Goal: Task Accomplishment & Management: Manage account settings

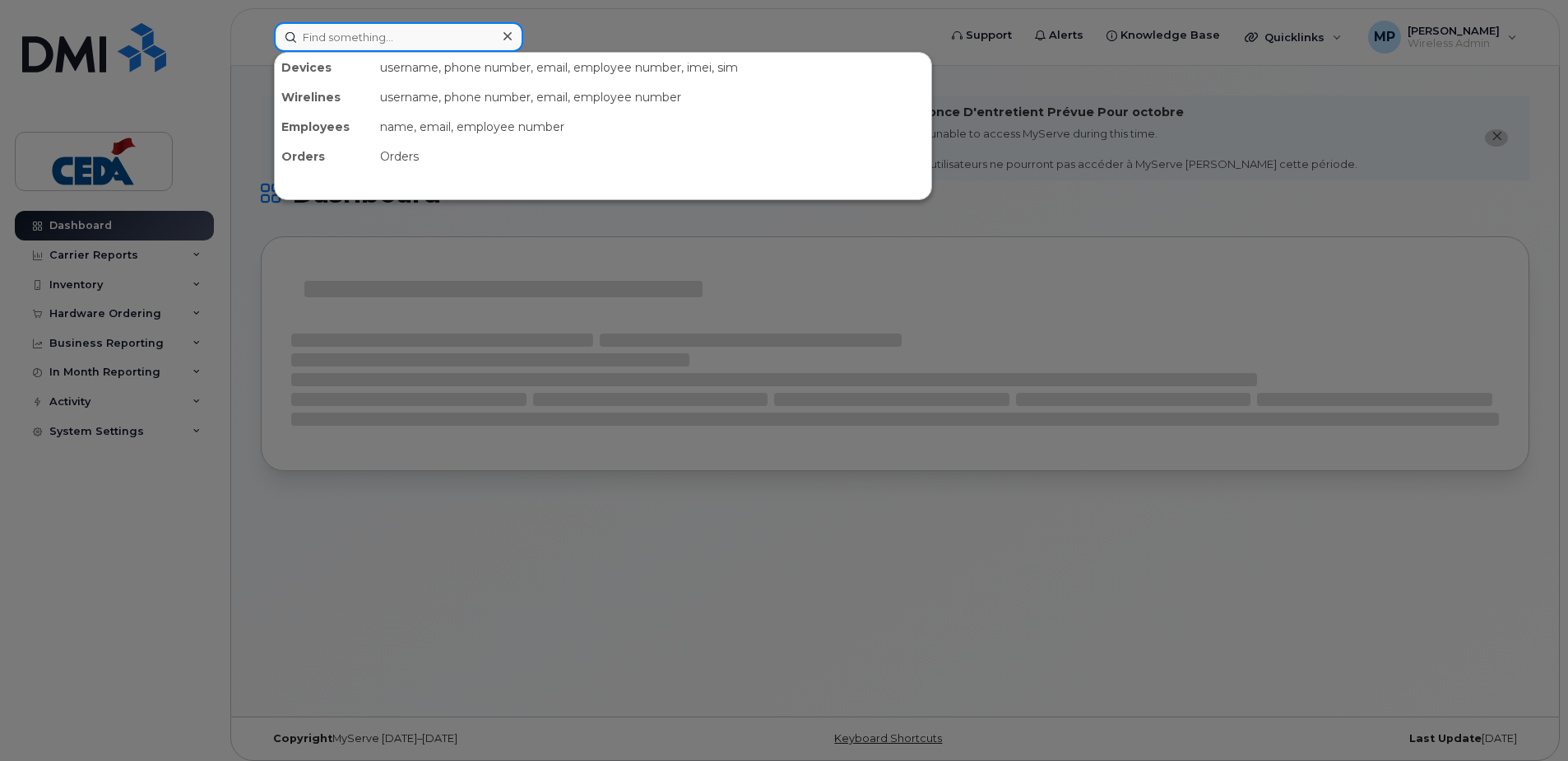
click at [373, 34] on input at bounding box center [398, 38] width 249 height 30
paste input "(587) 783-3721"
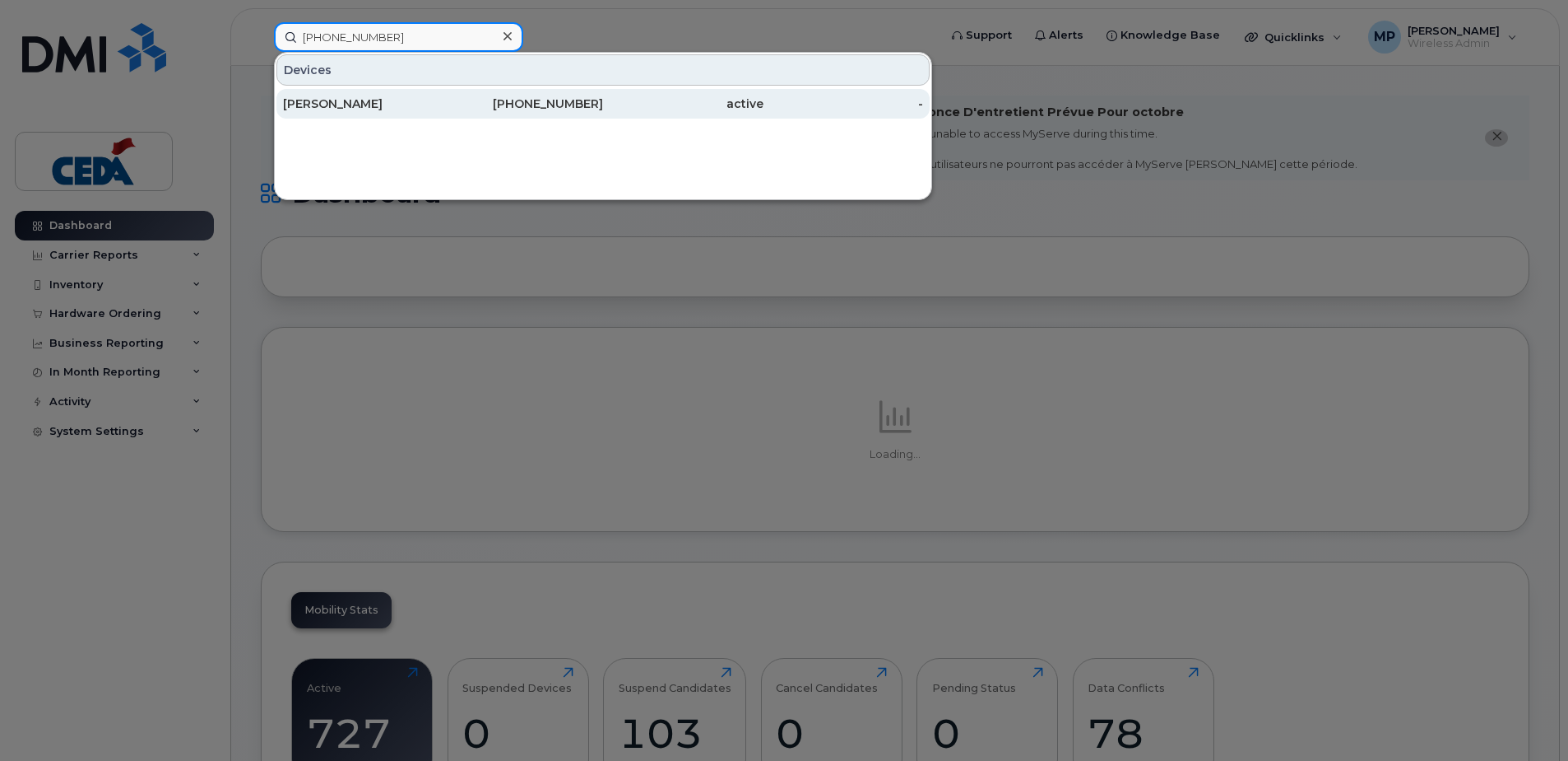
type input "(587) 783-3721"
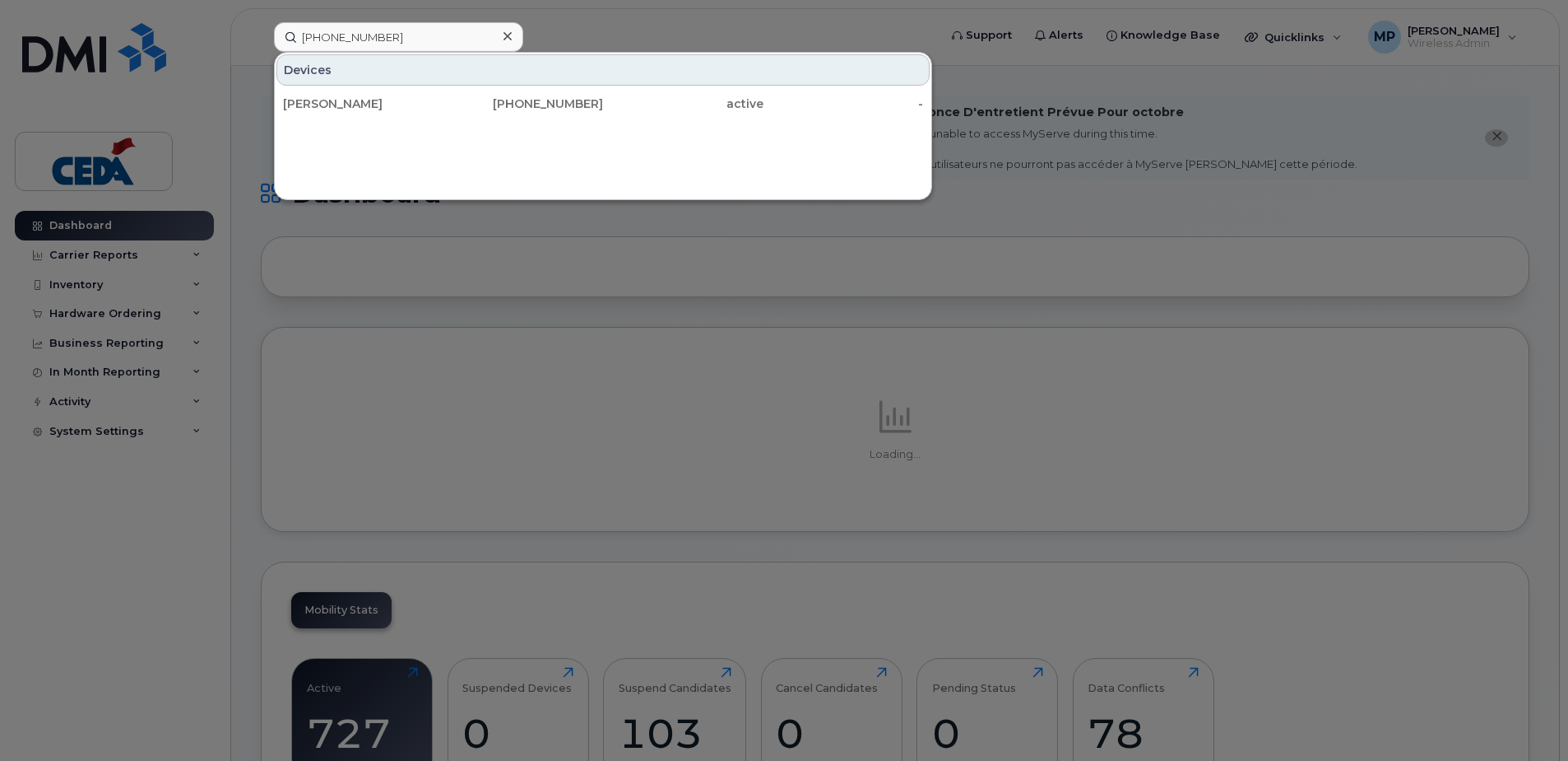
drag, startPoint x: 447, startPoint y: 103, endPoint x: 522, endPoint y: 123, distance: 77.6
click at [446, 104] on div "587-783-3721" at bounding box center [523, 104] width 161 height 17
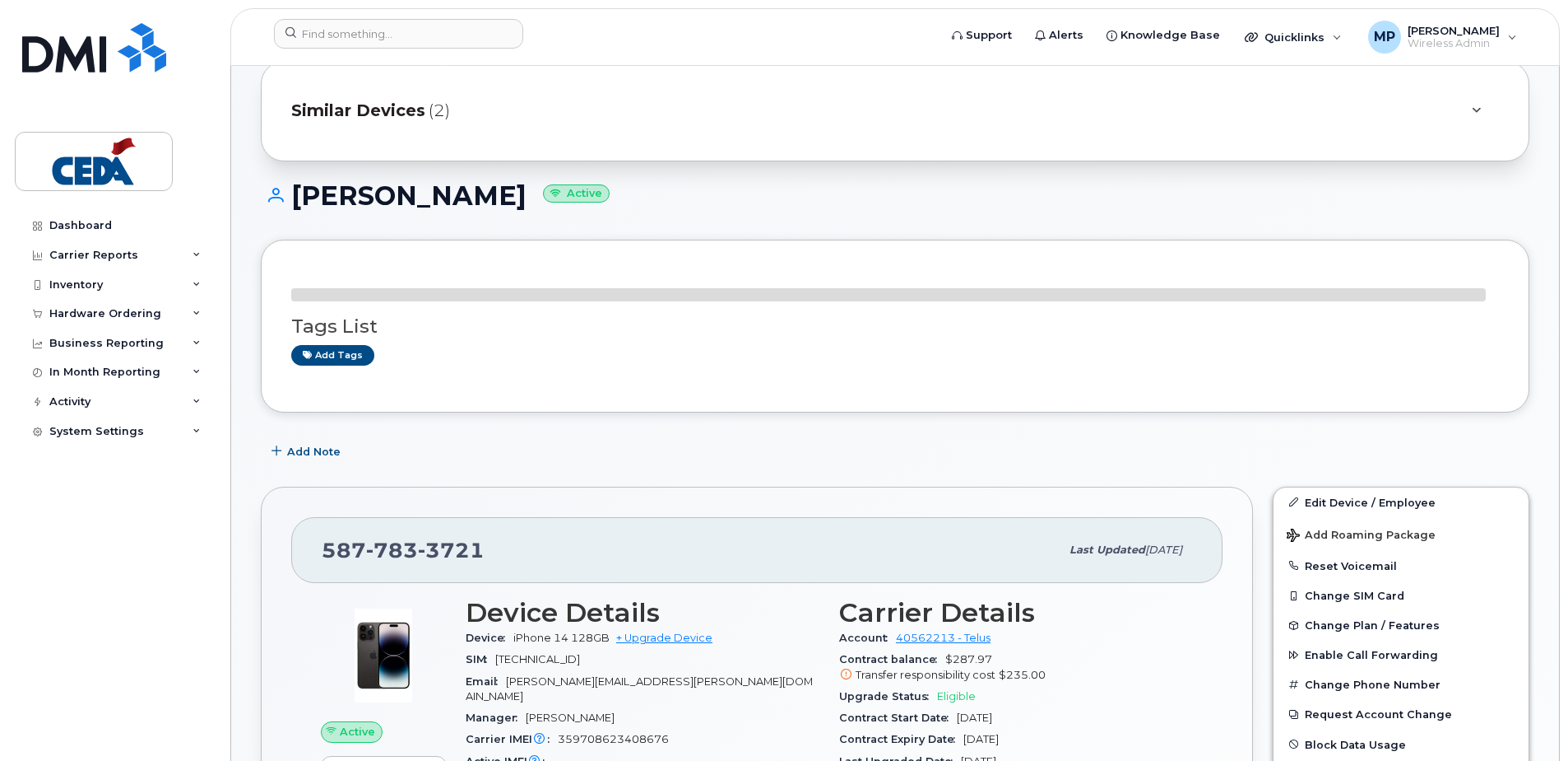
scroll to position [165, 0]
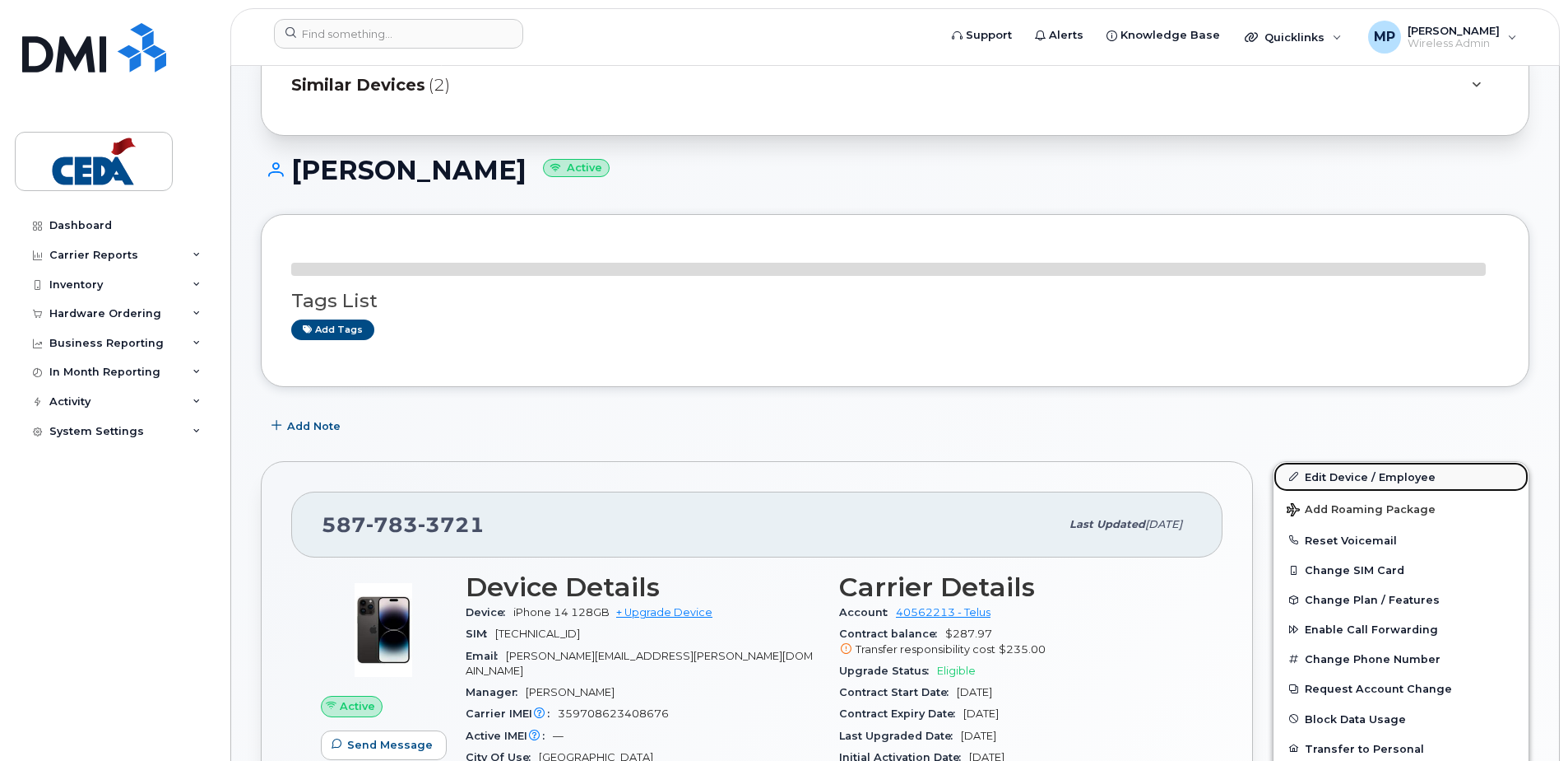
click at [1376, 469] on link "Edit Device / Employee" at bounding box center [1401, 477] width 255 height 30
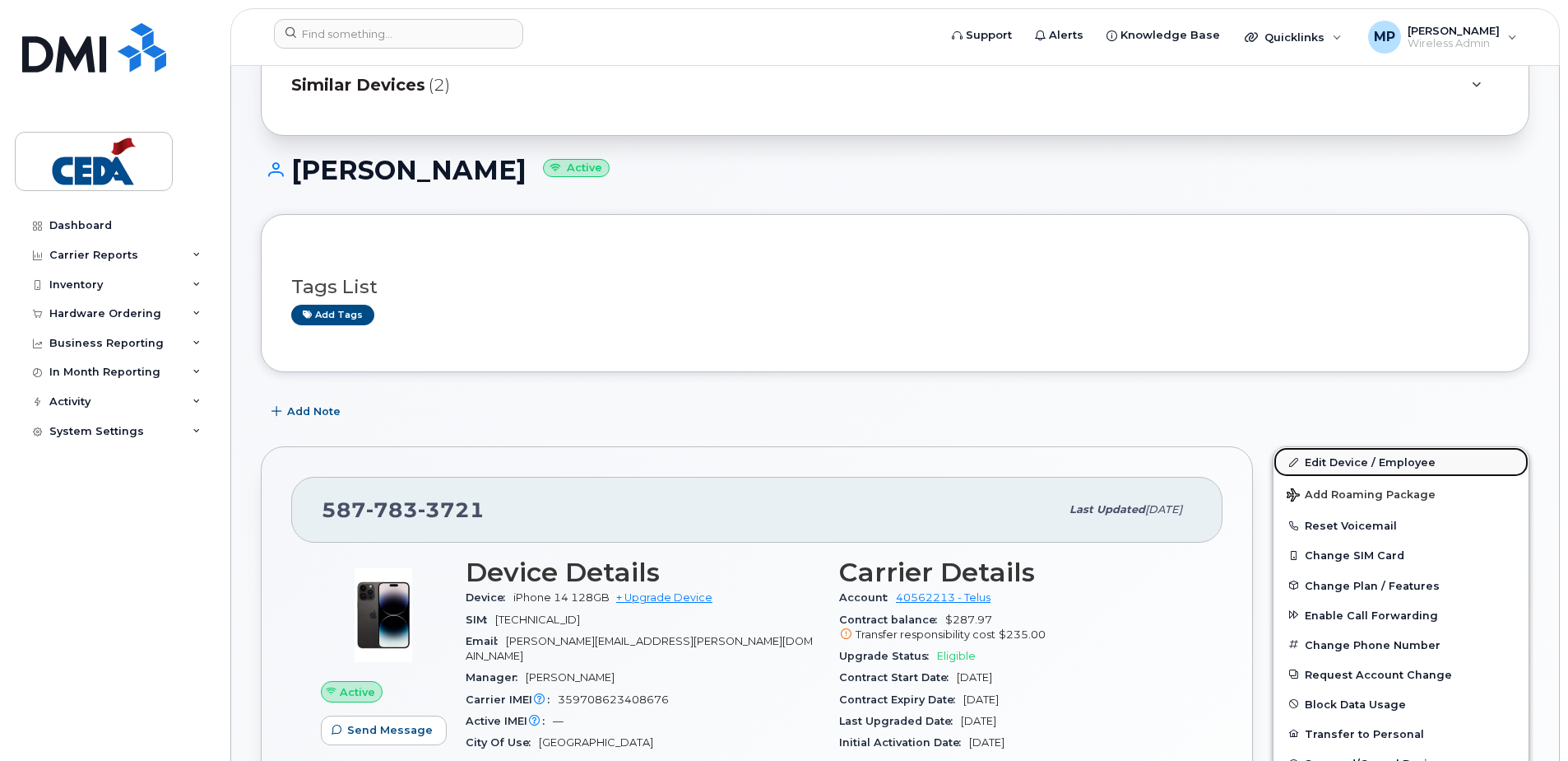
click at [1355, 462] on link "Edit Device / Employee" at bounding box center [1401, 462] width 255 height 30
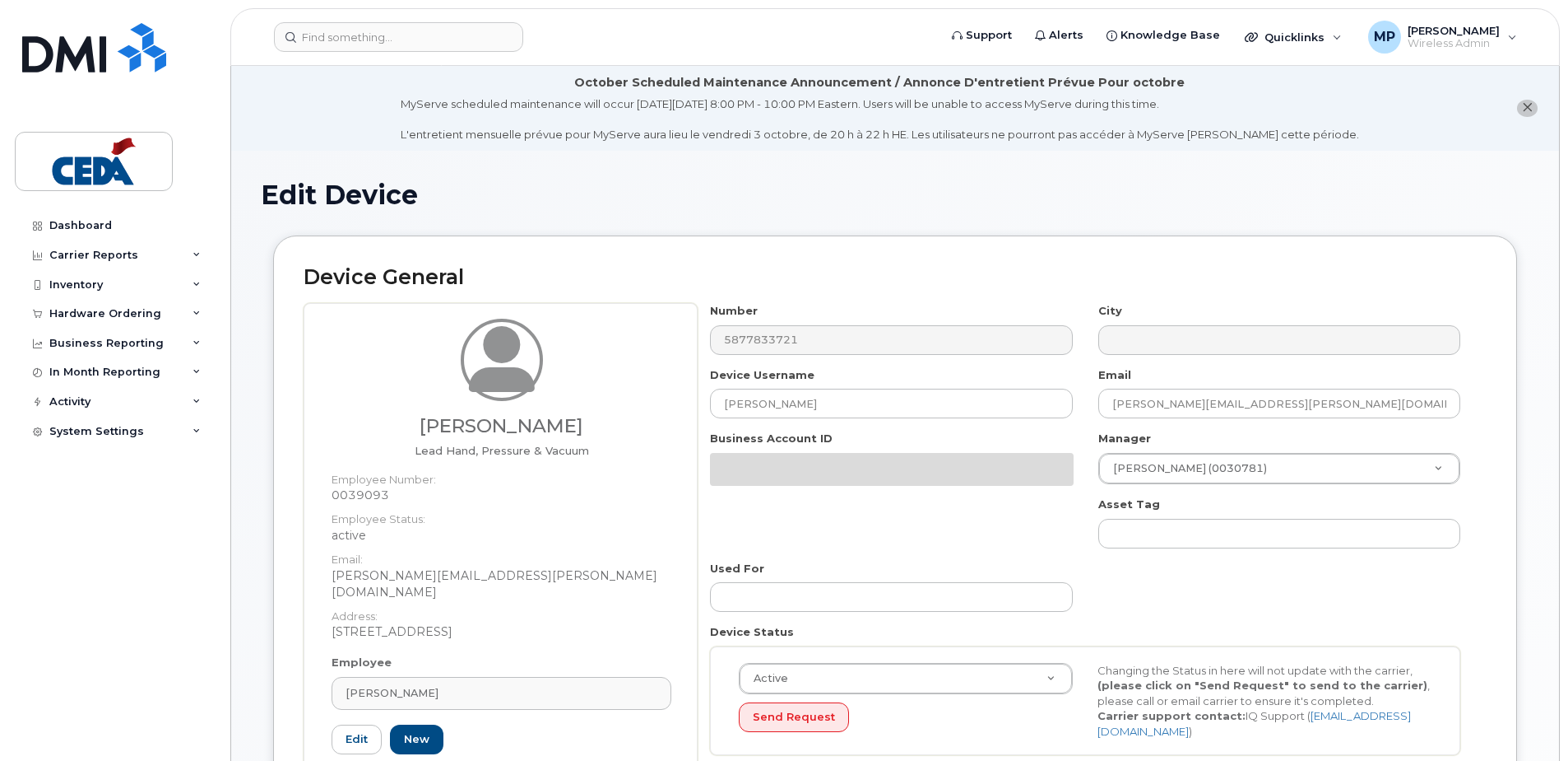
select select "31906"
select select "31913"
select select "31940"
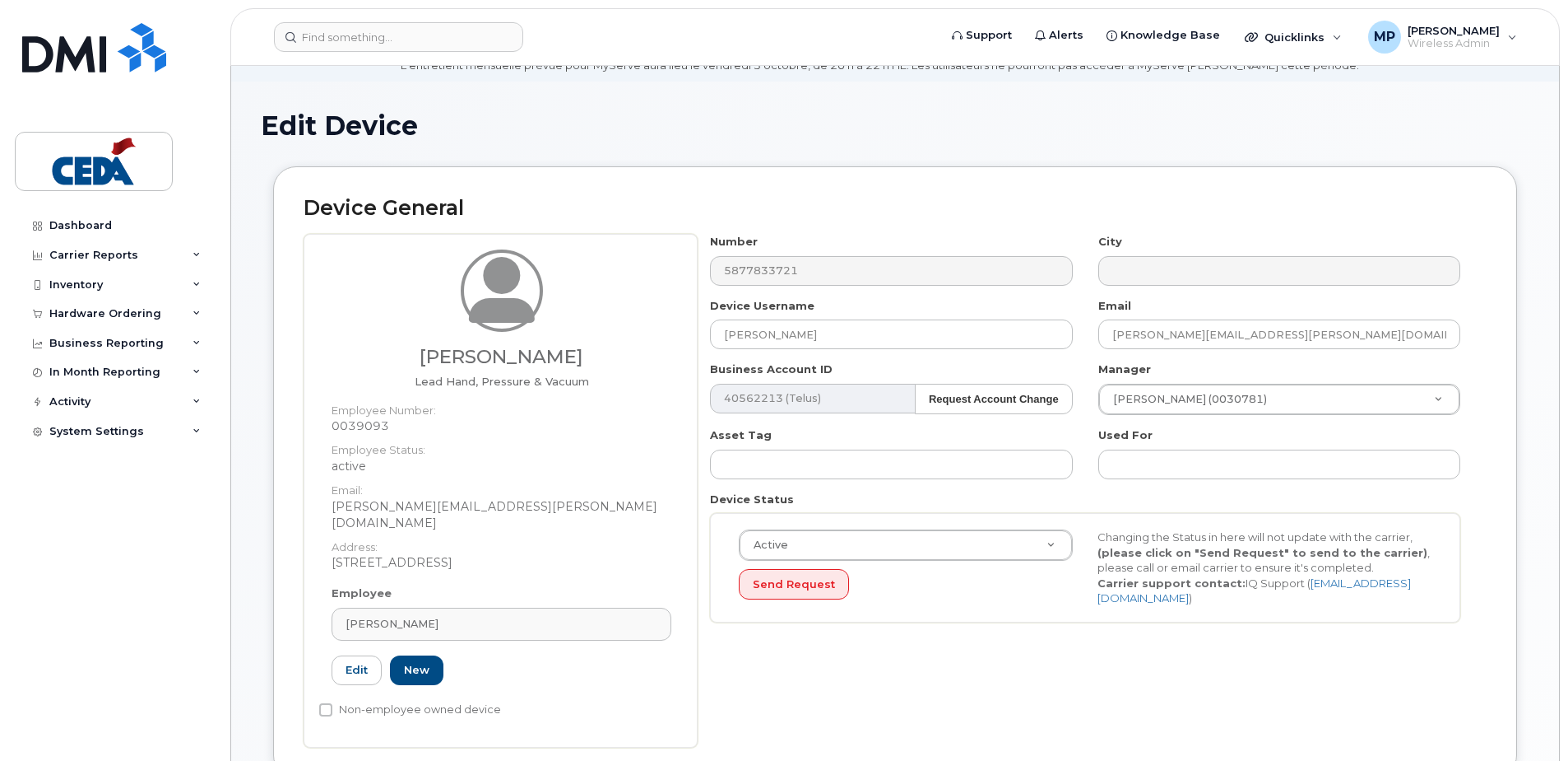
scroll to position [230, 0]
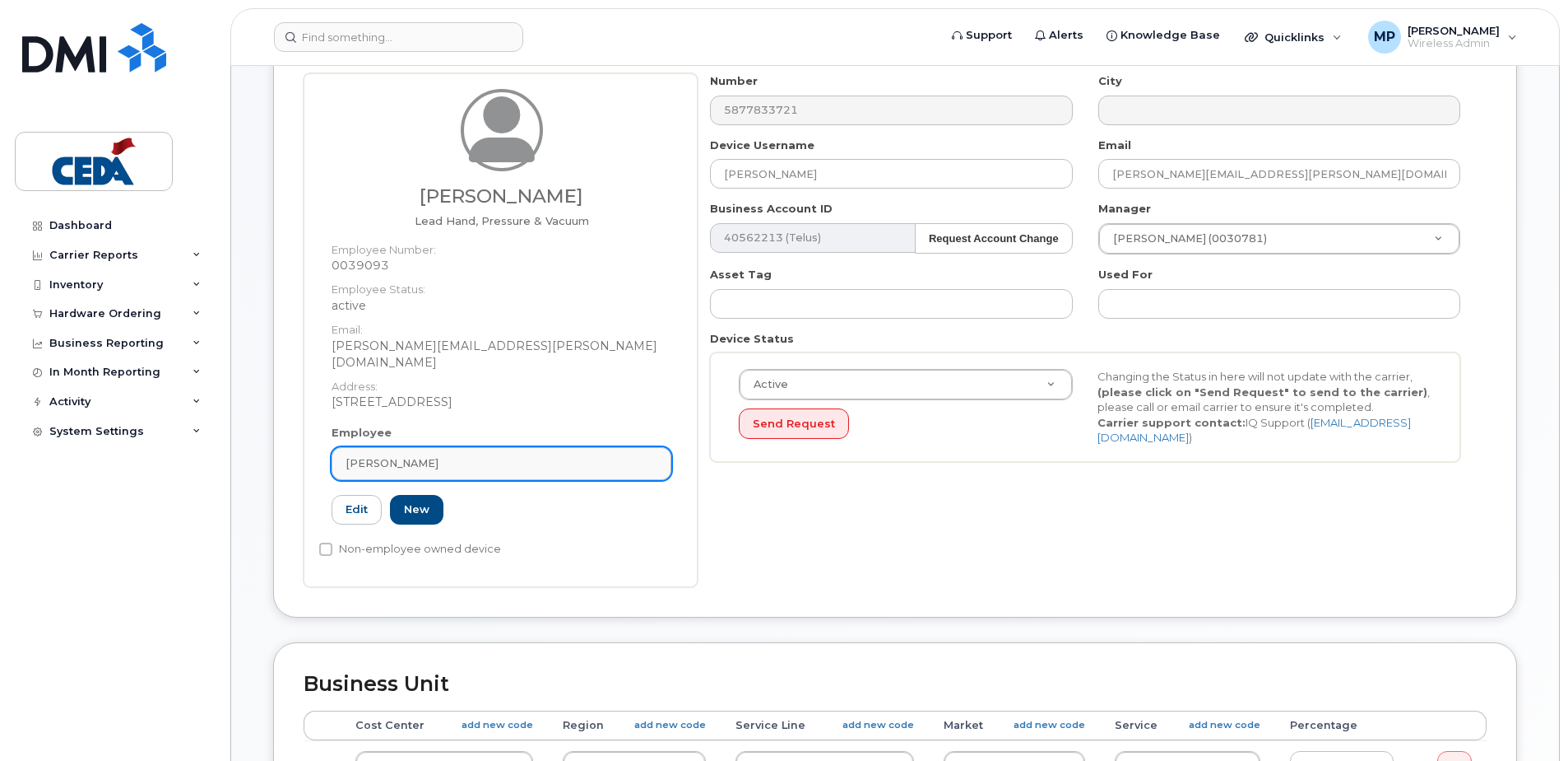
click at [427, 455] on div "Tyson Budgell" at bounding box center [502, 463] width 312 height 16
click at [563, 455] on div "Tyson Budgell" at bounding box center [502, 463] width 312 height 16
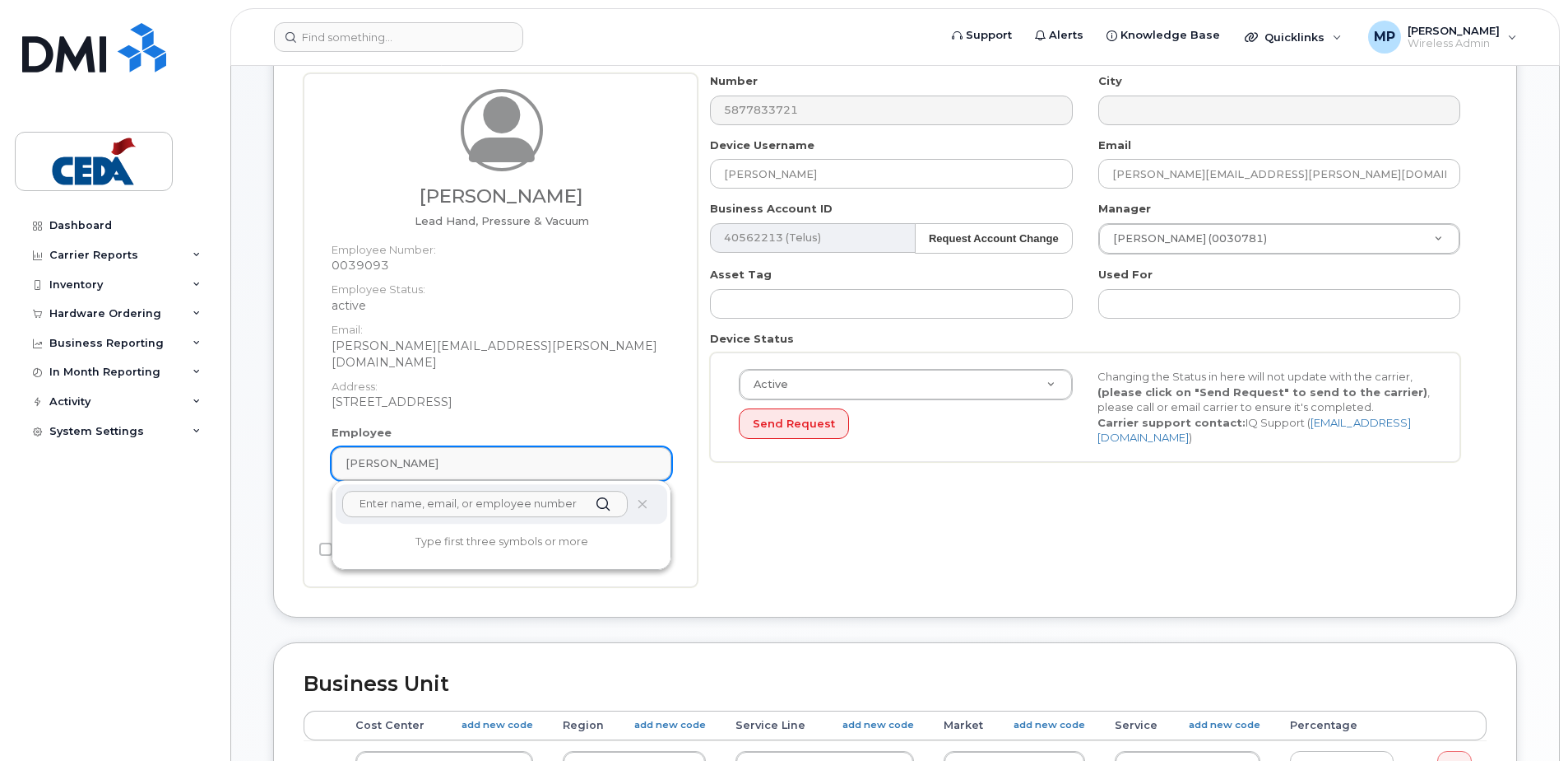
scroll to position [247, 0]
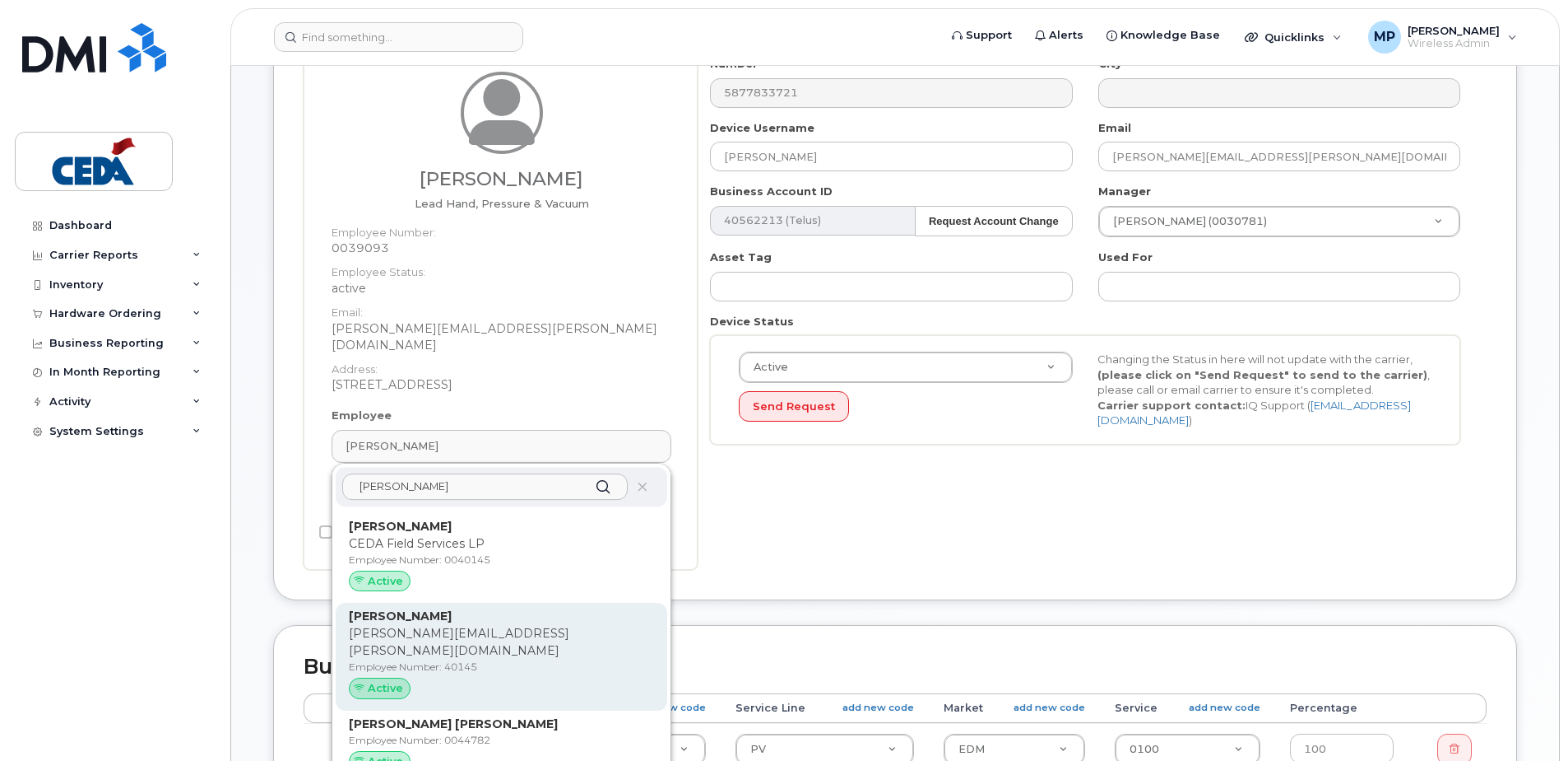
type input "Kyle C"
click at [515, 626] on p "Kyle.Copley@cedagroup.com" at bounding box center [502, 642] width 305 height 34
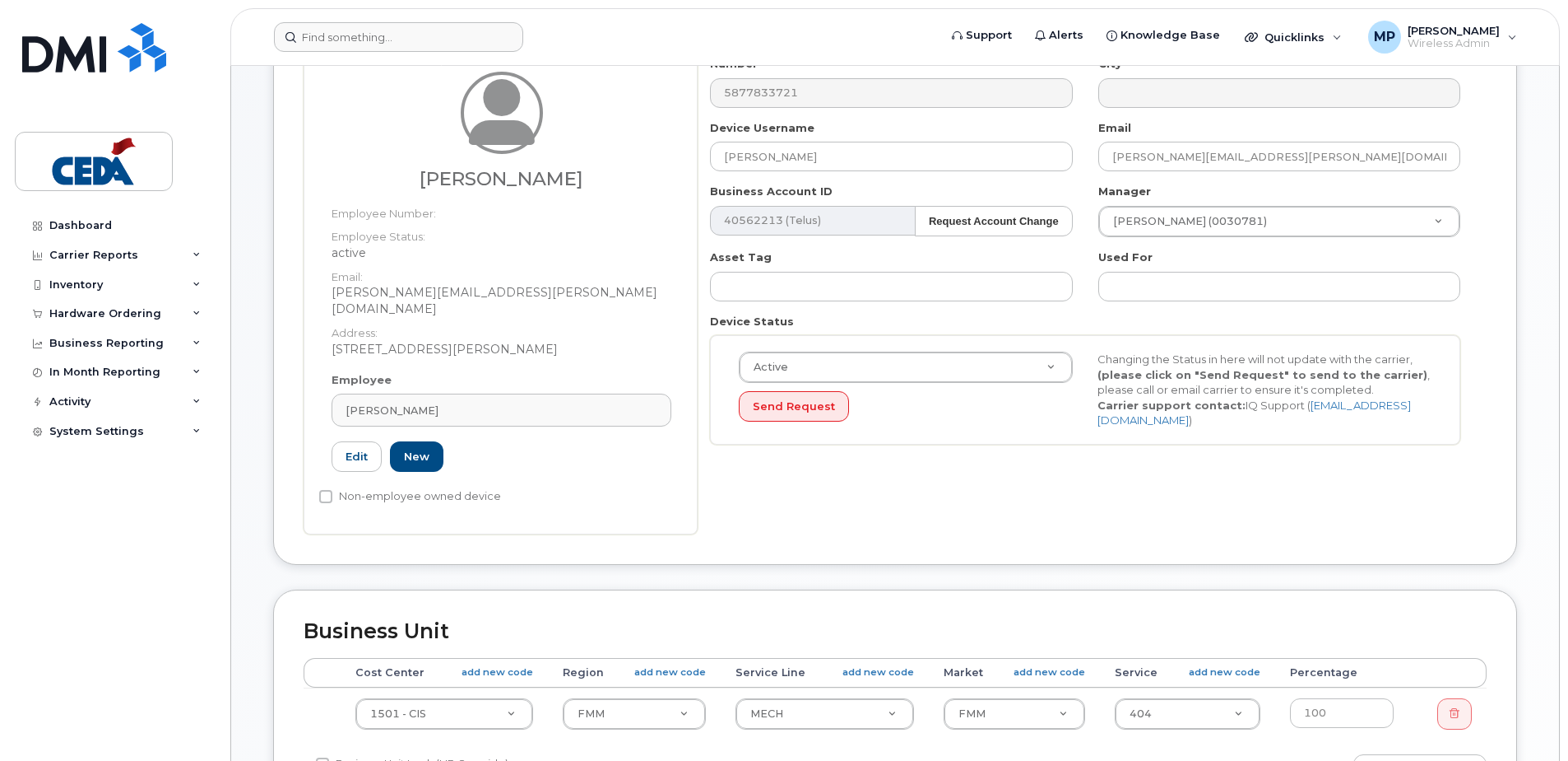
type input "40145"
type input "[PERSON_NAME]"
type input "[PERSON_NAME][EMAIL_ADDRESS][PERSON_NAME][DOMAIN_NAME]"
select select "31904"
select select "31917"
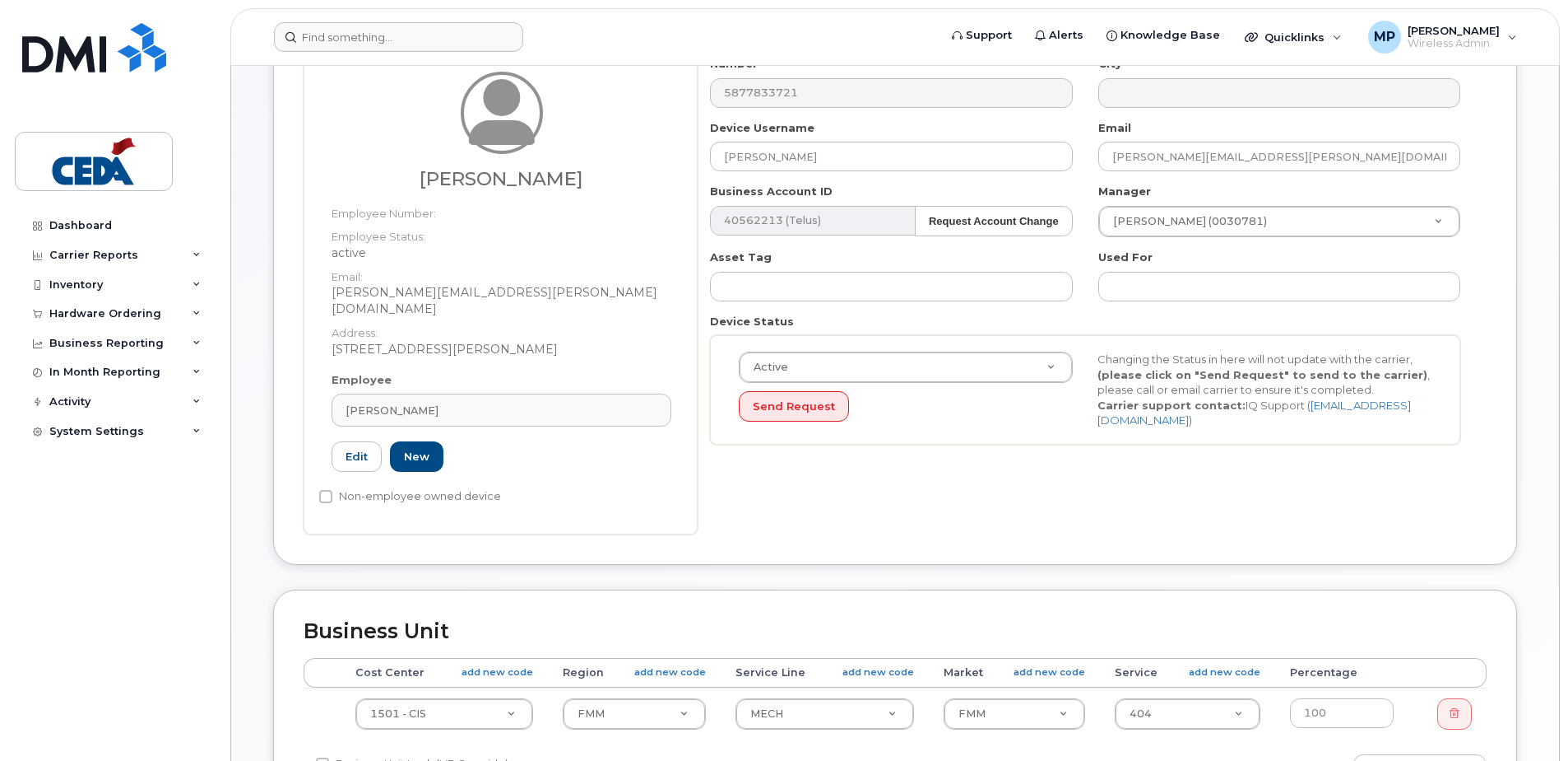
select select "31942"
select select "33505441"
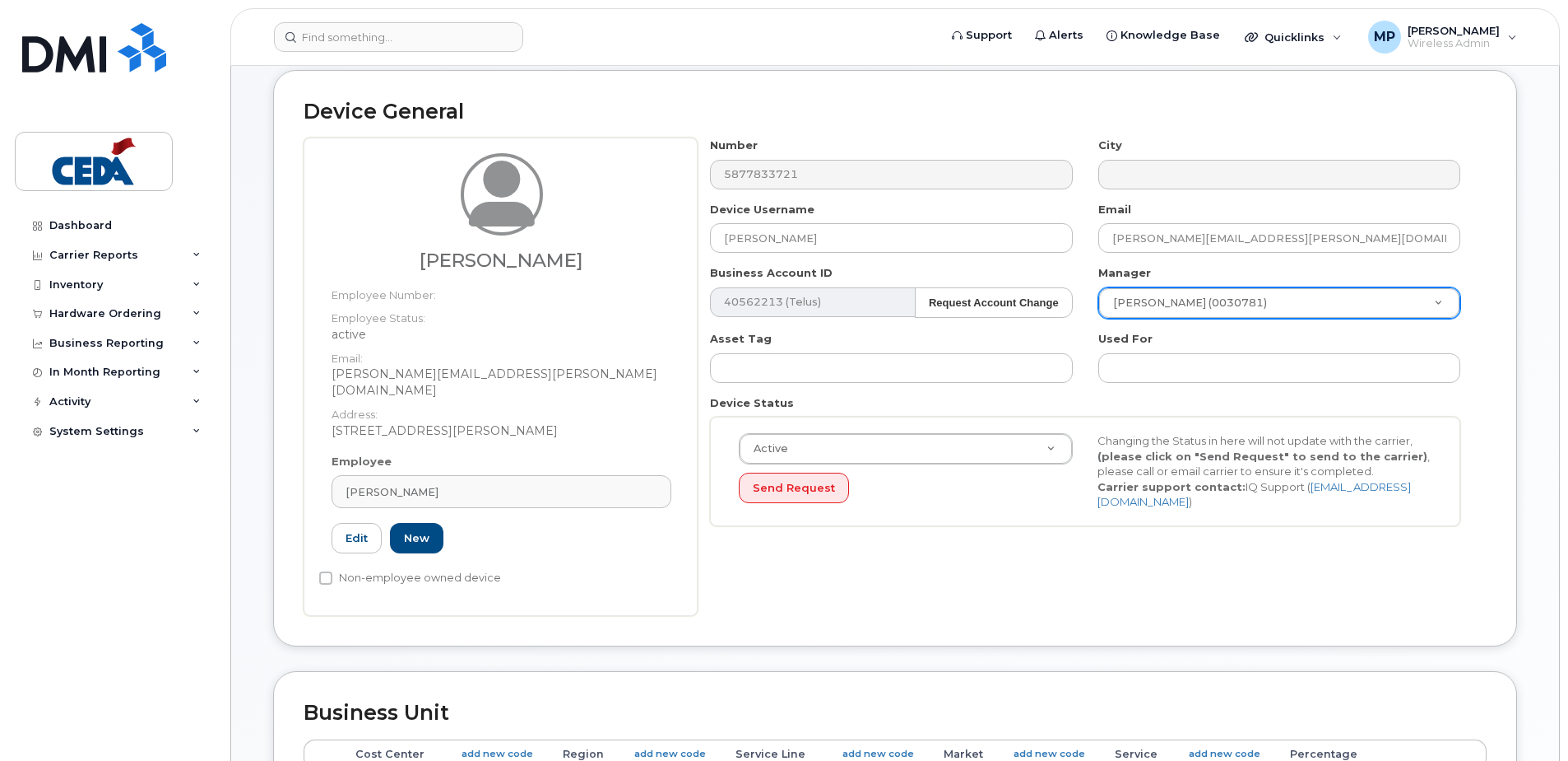
scroll to position [165, 0]
click at [1257, 343] on input "text" at bounding box center [1279, 342] width 327 height 24
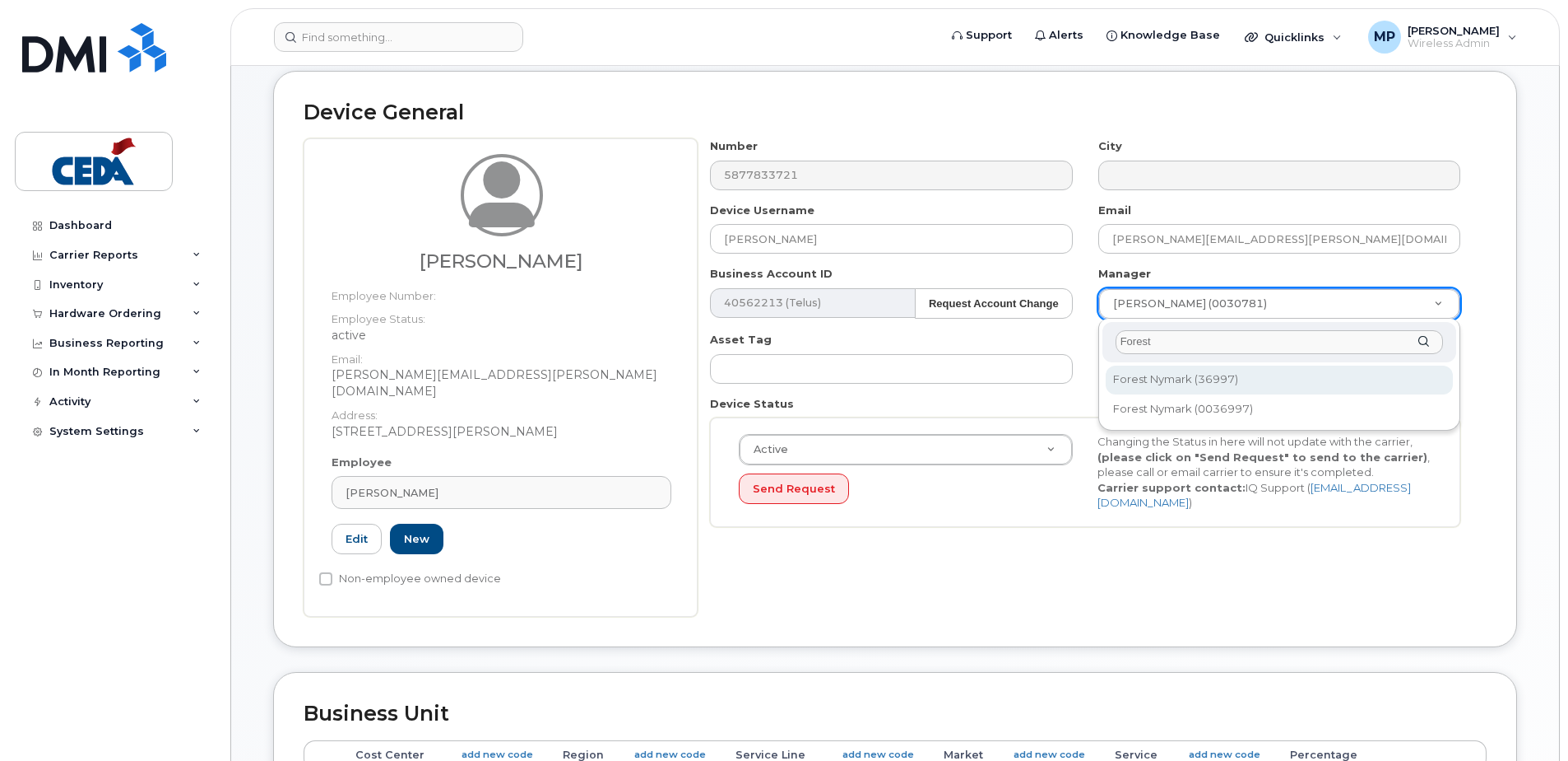
type input "Forest"
type input "2378850"
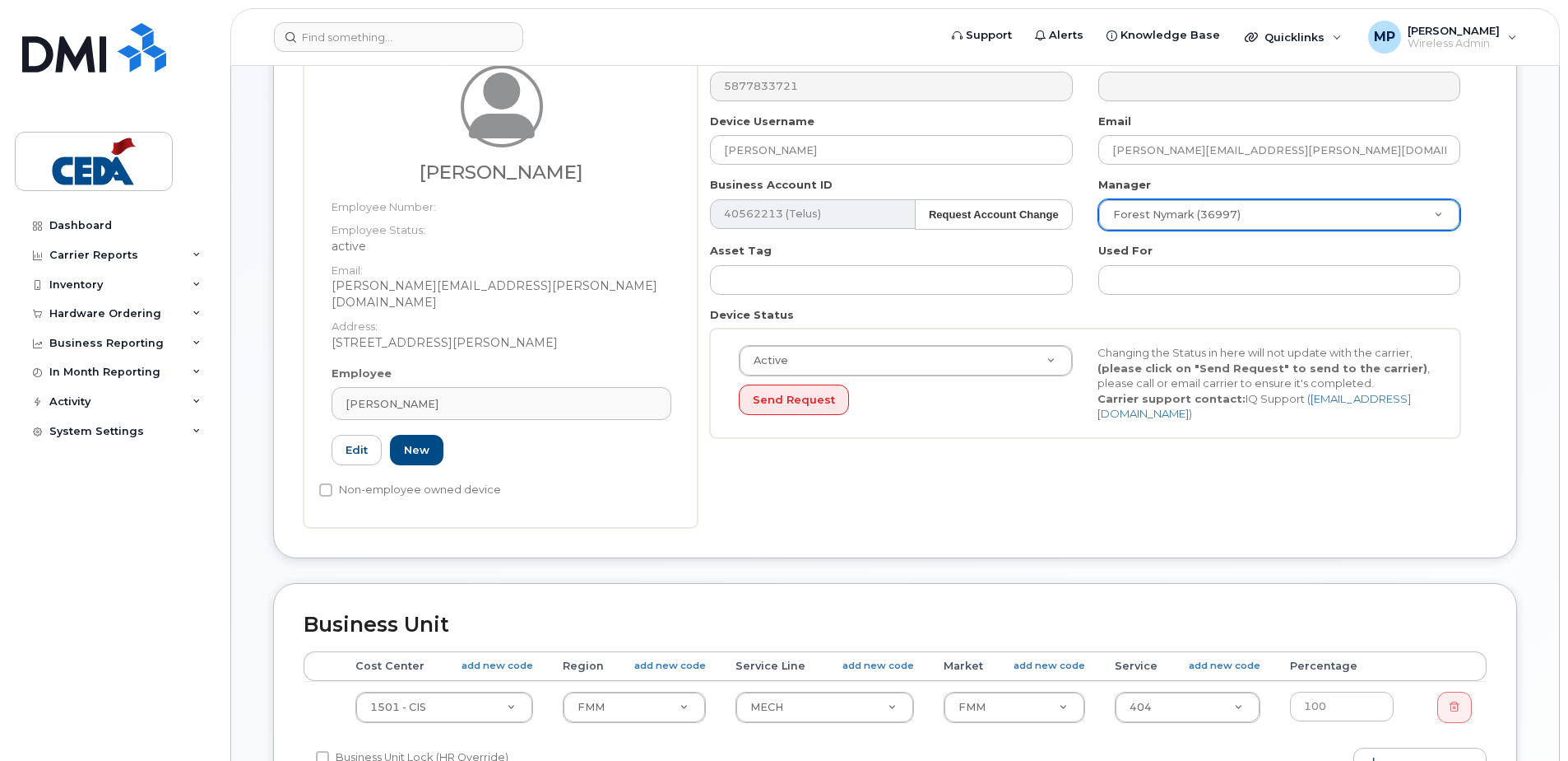
scroll to position [412, 0]
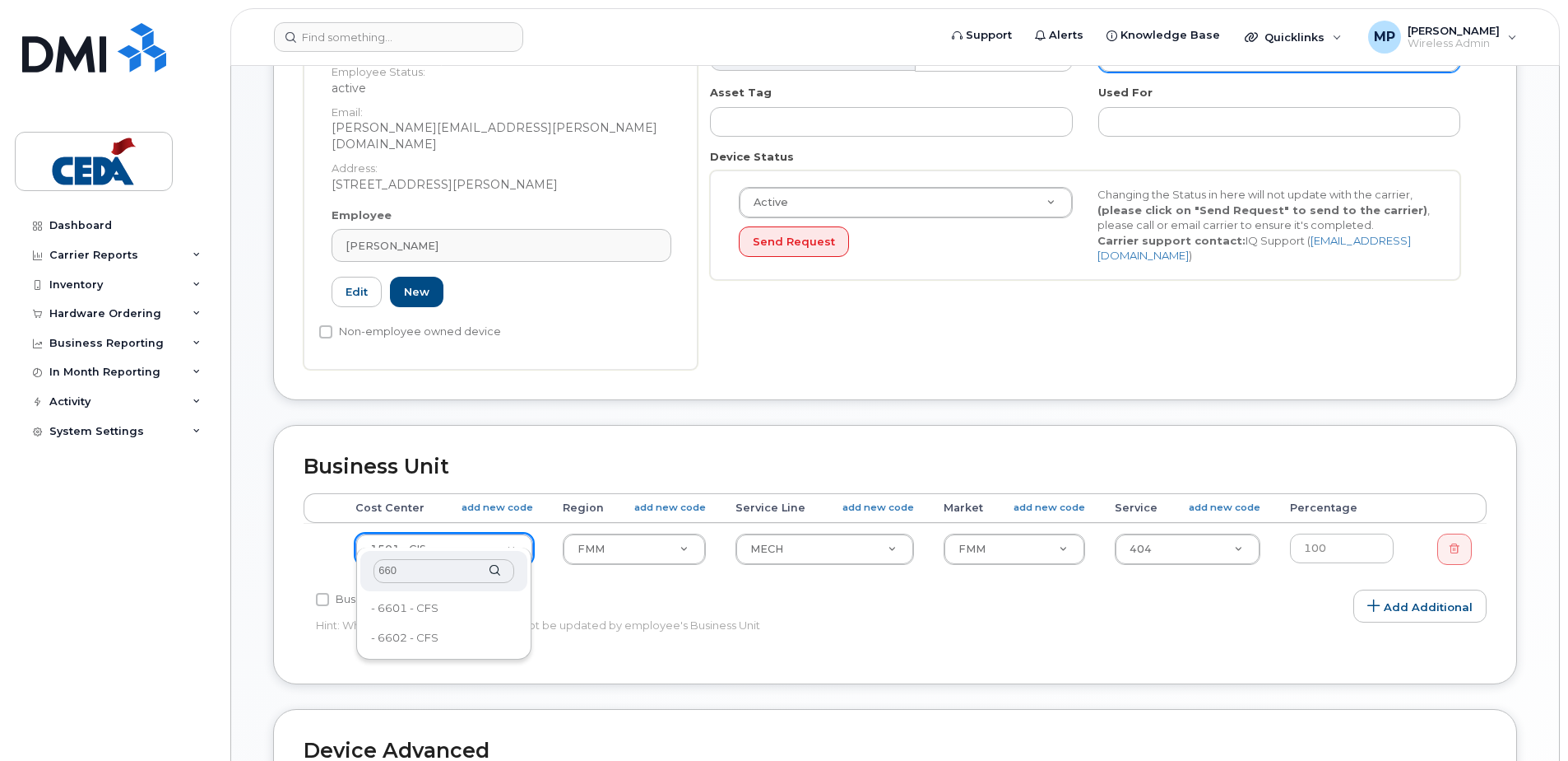
type input "6601"
click at [467, 573] on input "text" at bounding box center [443, 571] width 141 height 24
type input "6601"
type input "31845"
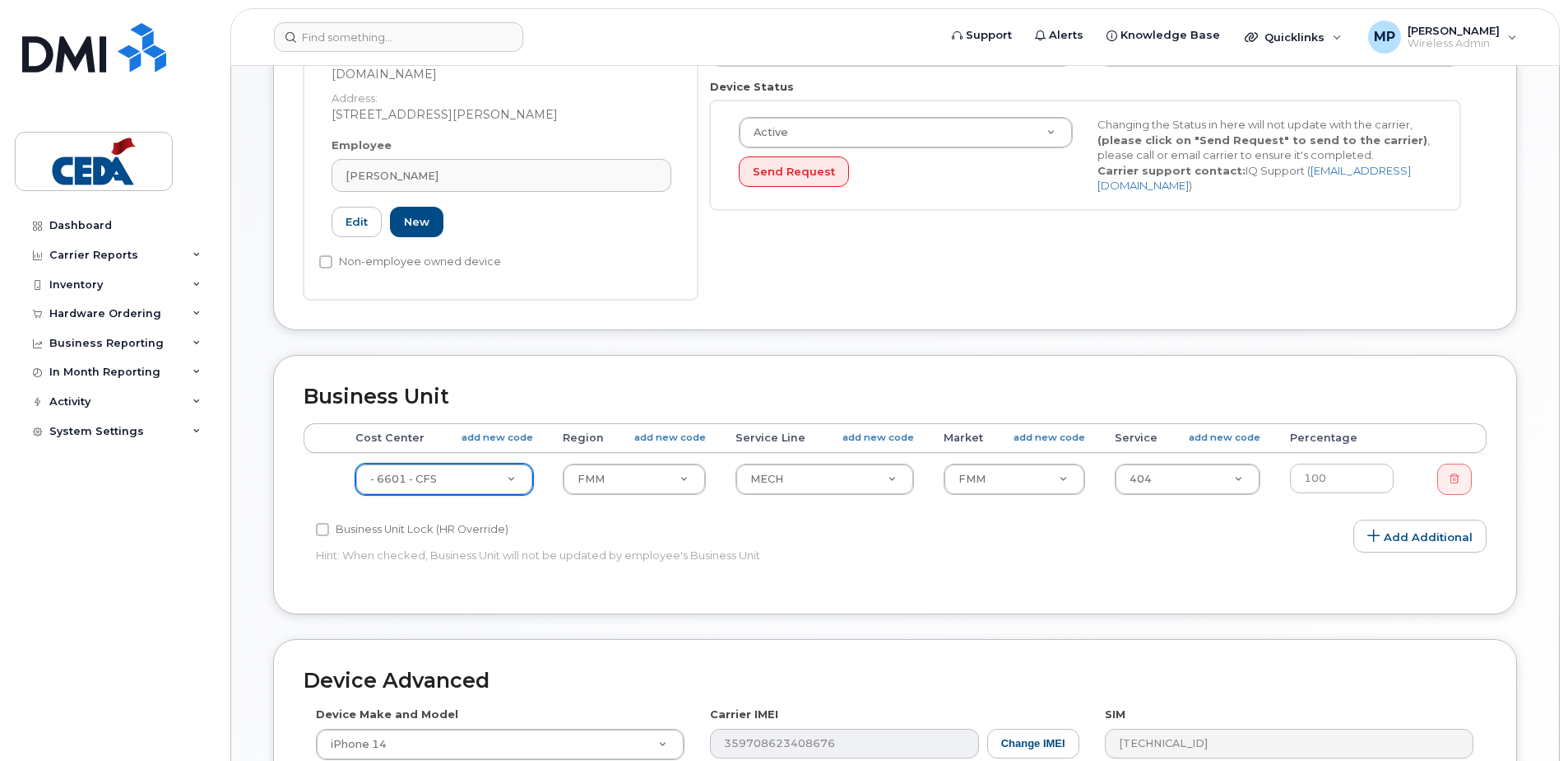
scroll to position [494, 0]
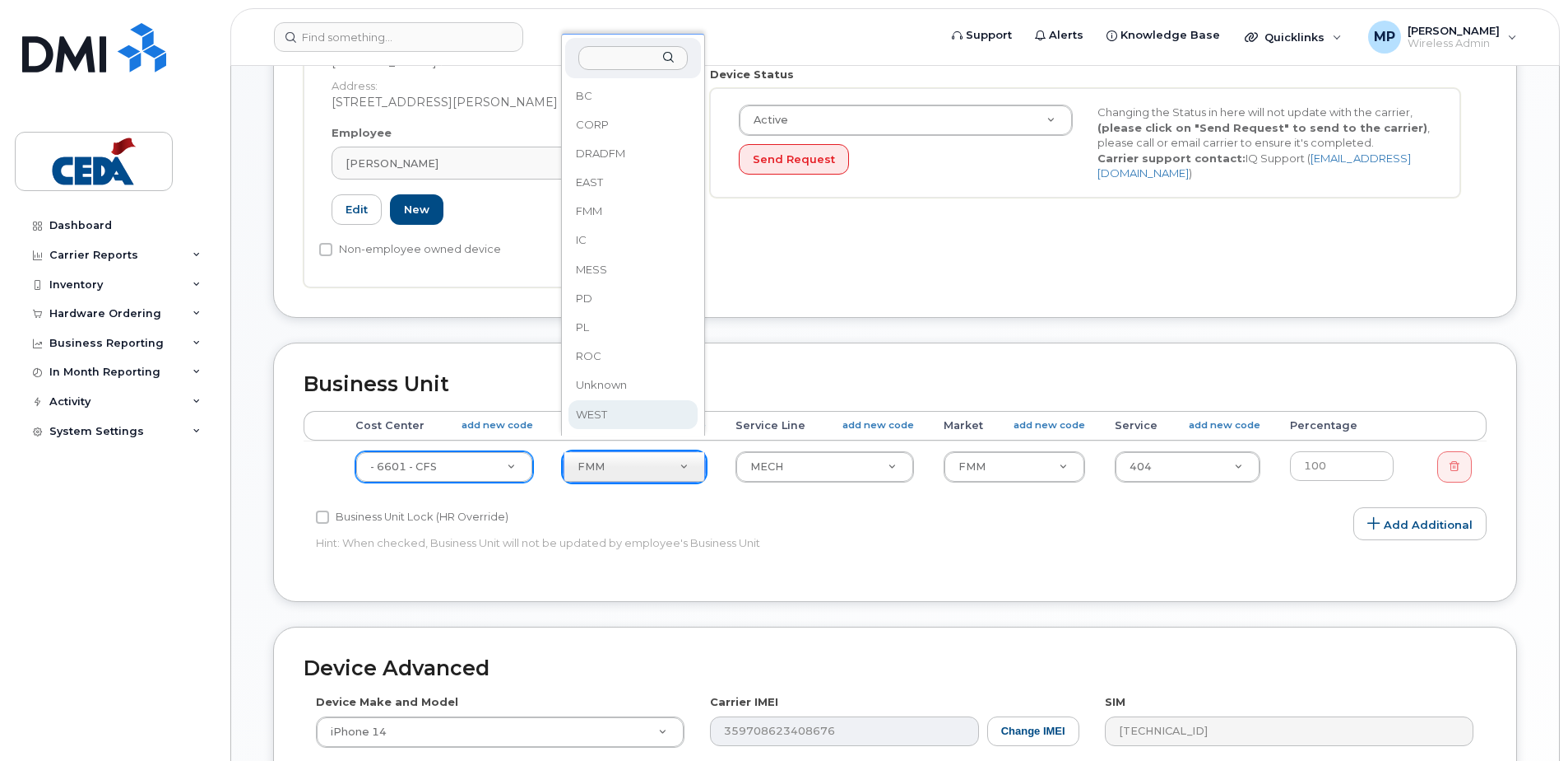
select select "31906"
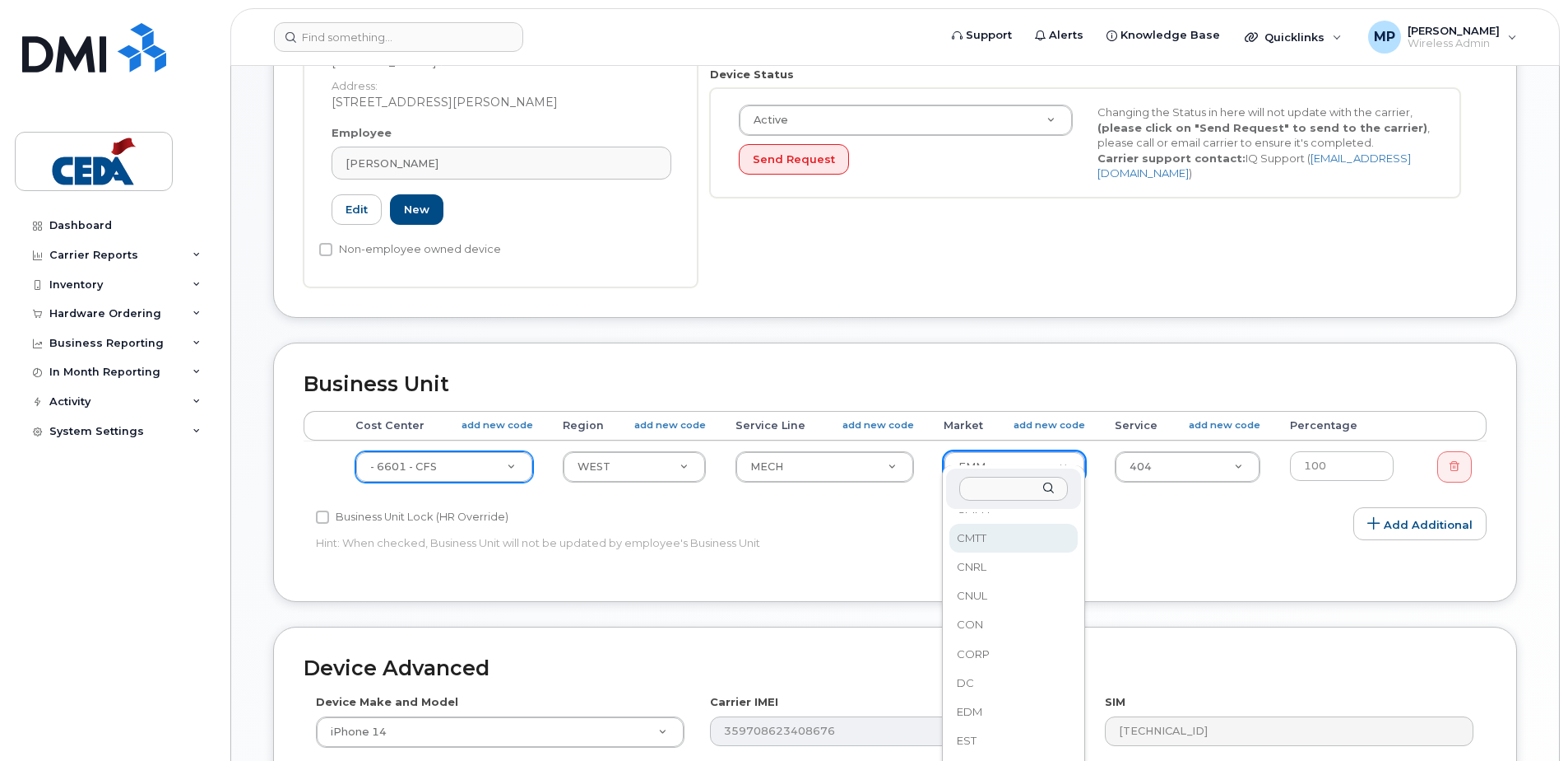
scroll to position [224, 0]
drag, startPoint x: 996, startPoint y: 701, endPoint x: 1039, endPoint y: 635, distance: 78.8
select select "31940"
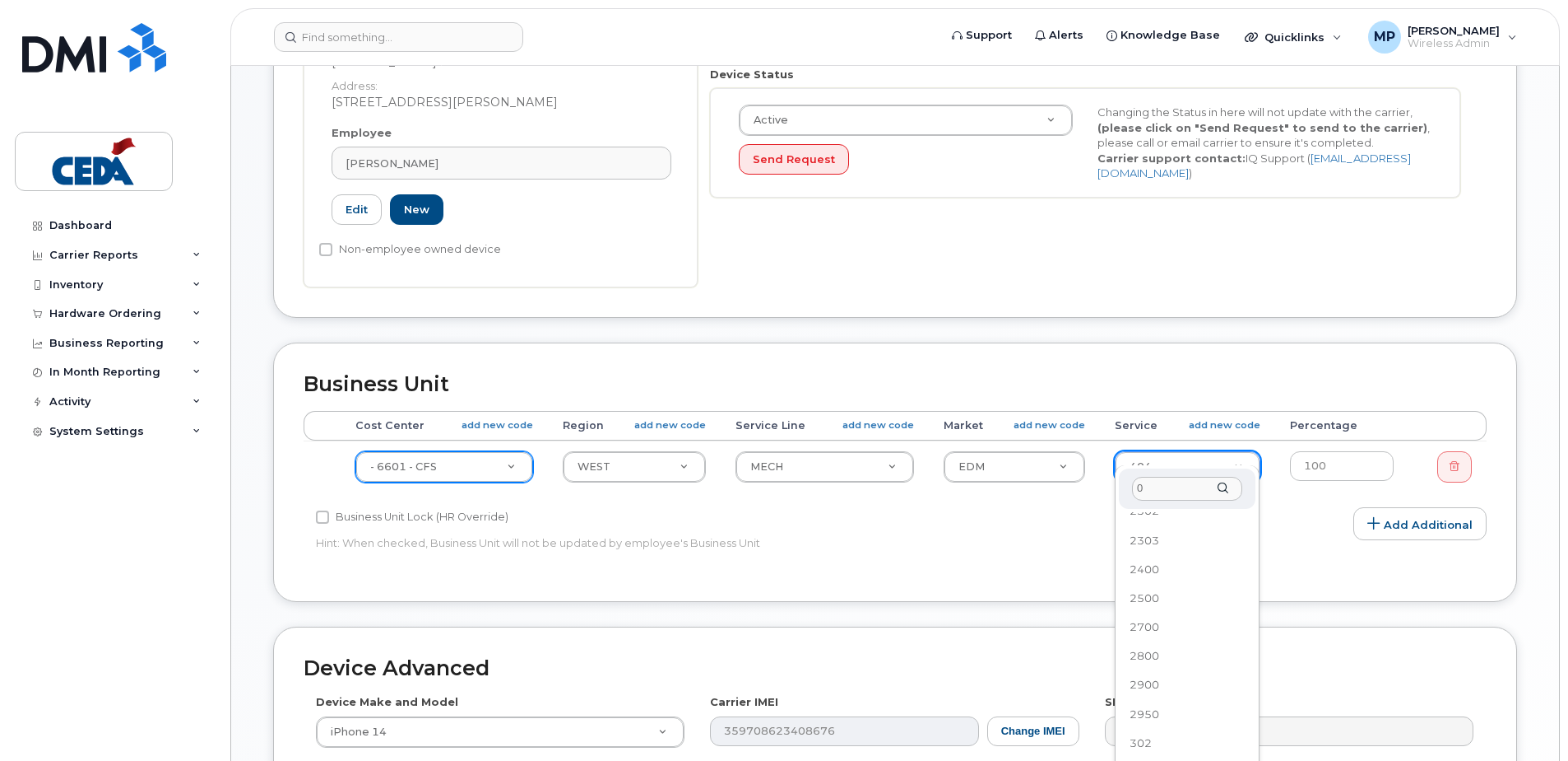
scroll to position [0, 0]
type input "0400"
select select "31962"
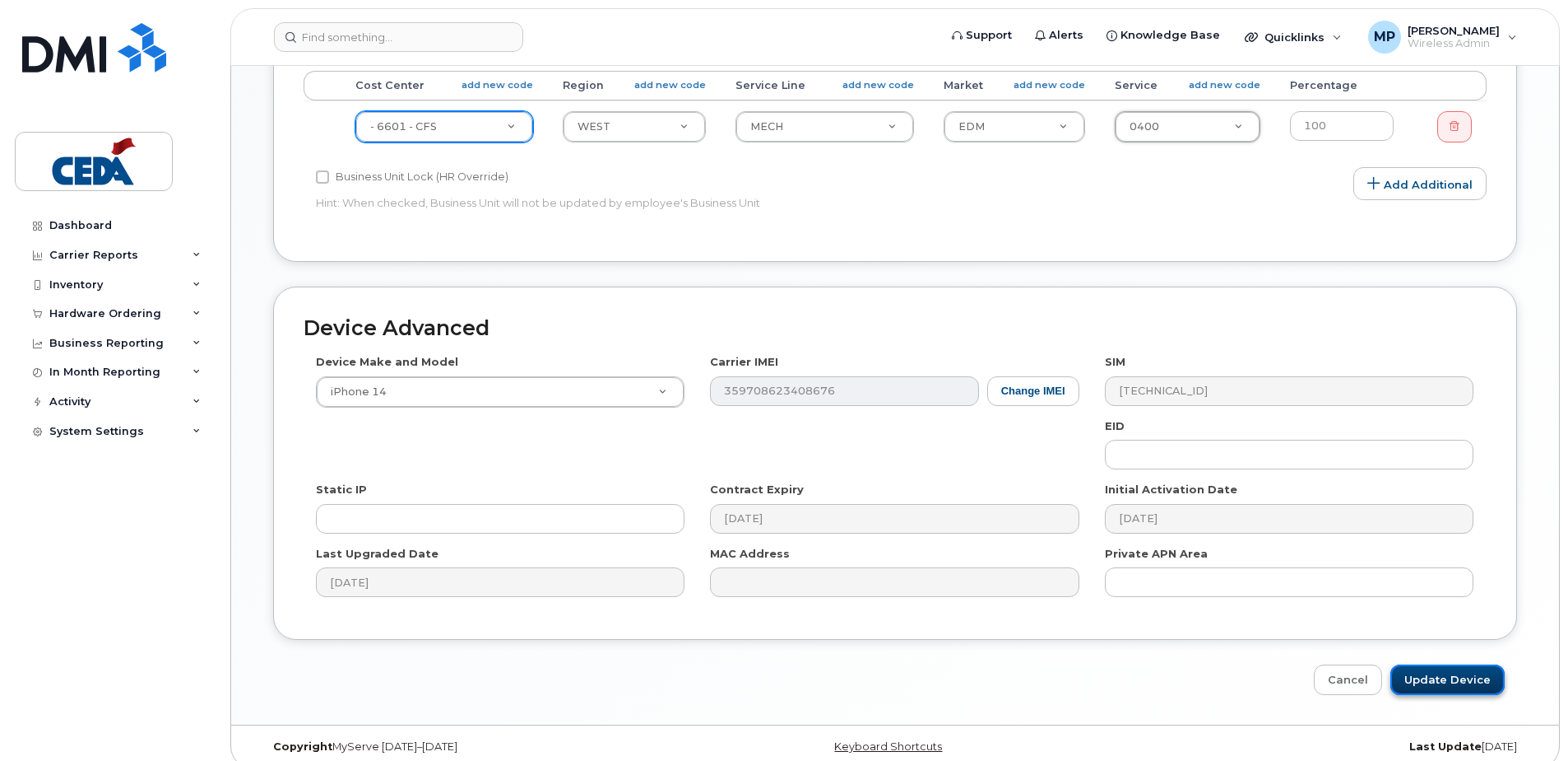
click at [1464, 664] on input "Update Device" at bounding box center [1447, 679] width 114 height 31
type input "Saving..."
